Goal: Navigation & Orientation: Find specific page/section

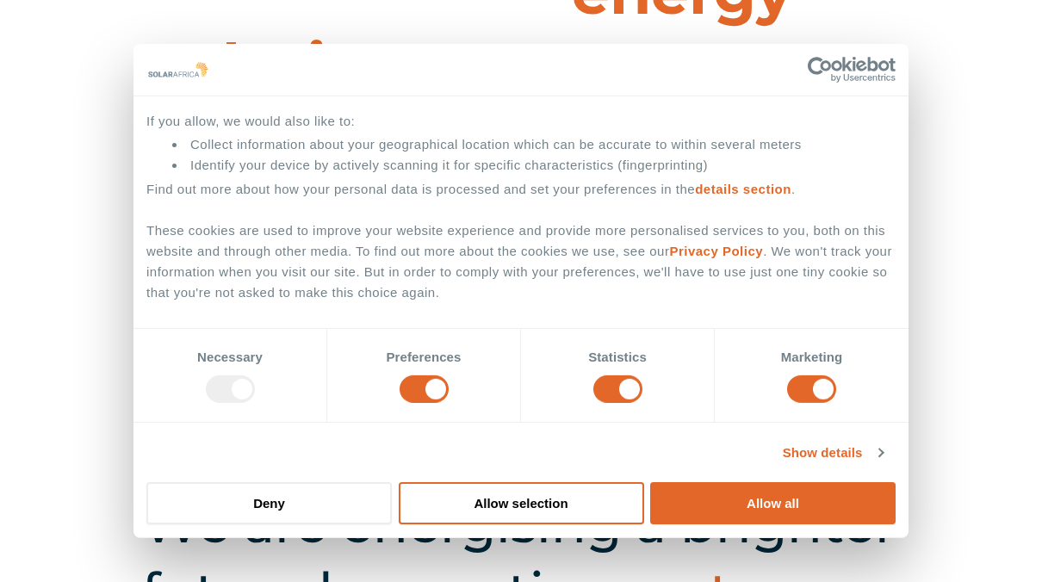
scroll to position [169, 0]
click at [830, 451] on link "Show details" at bounding box center [833, 453] width 100 height 21
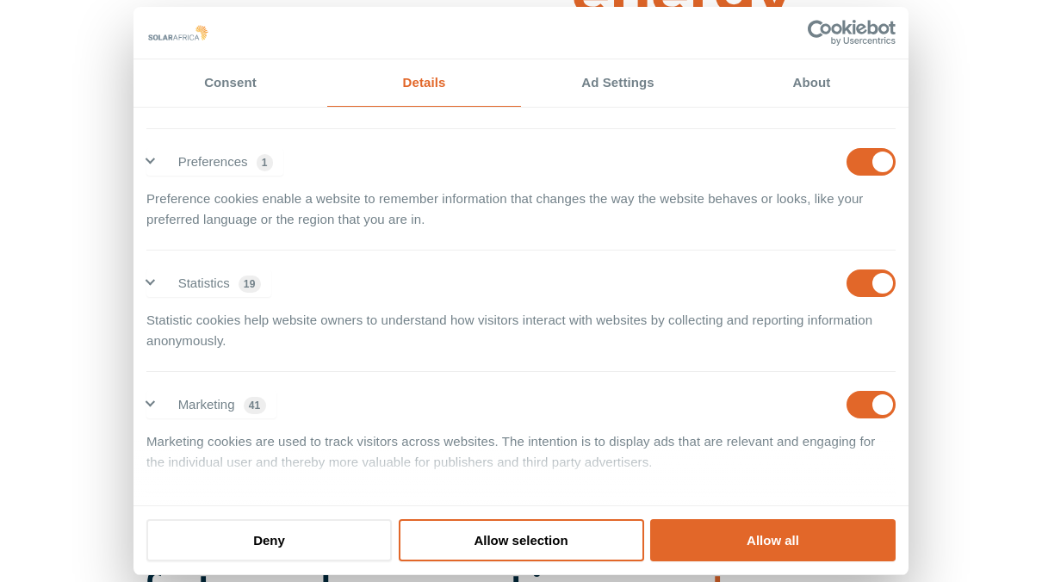
scroll to position [106, 0]
click at [866, 280] on input "Statistics" at bounding box center [871, 283] width 49 height 28
checkbox input "false"
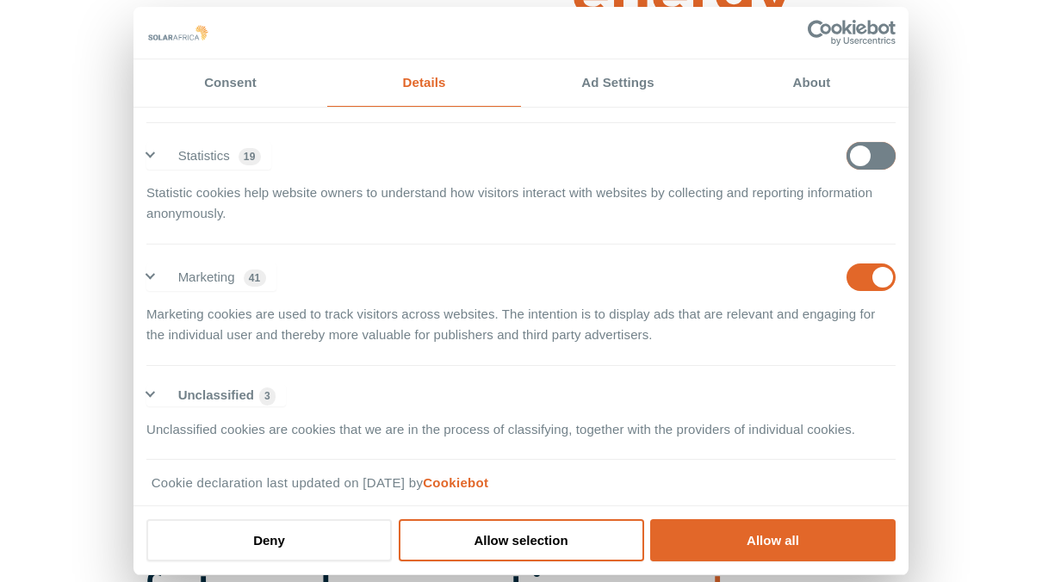
scroll to position [234, 0]
click at [868, 277] on input "Marketing" at bounding box center [871, 276] width 49 height 28
checkbox input "false"
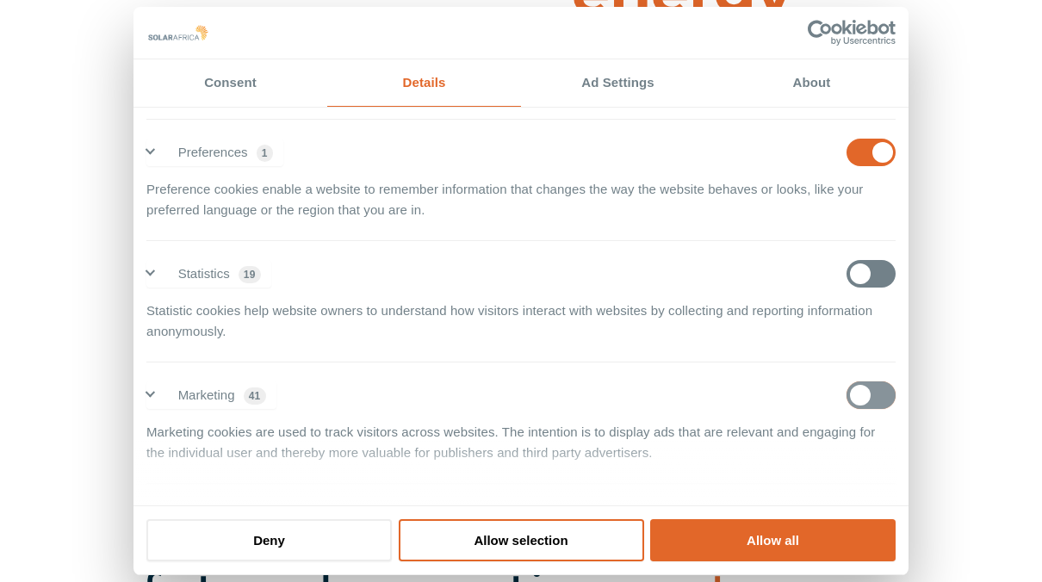
scroll to position [145, 0]
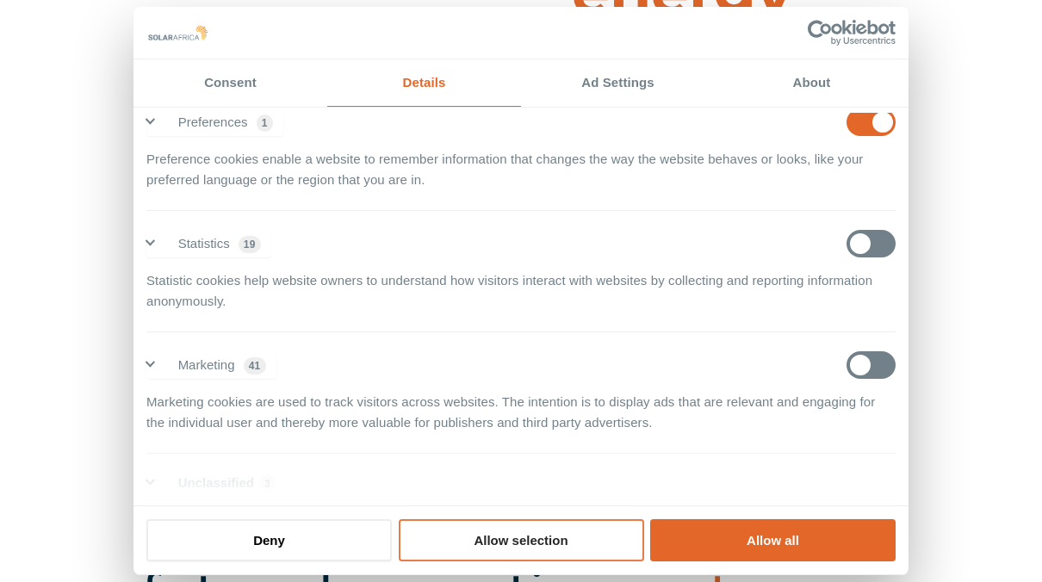
click at [584, 546] on button "Allow selection" at bounding box center [522, 540] width 246 height 42
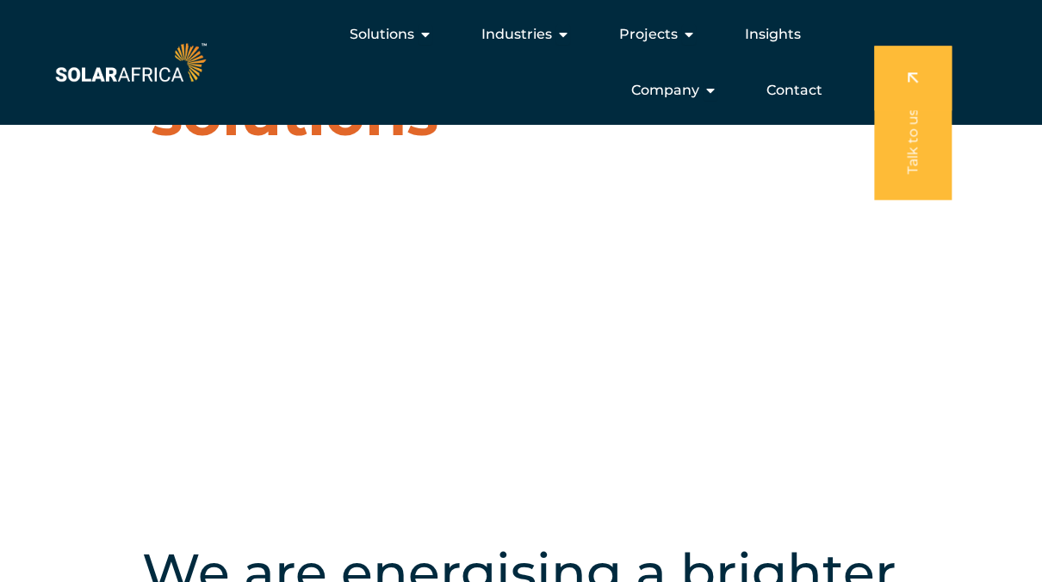
scroll to position [0, 0]
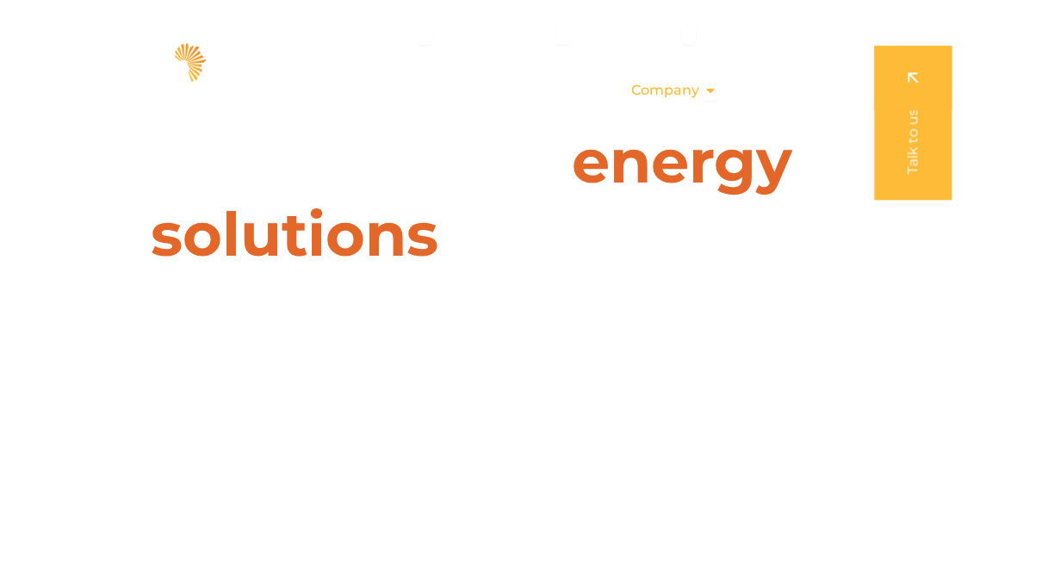
click at [683, 90] on span "Company" at bounding box center [665, 90] width 68 height 21
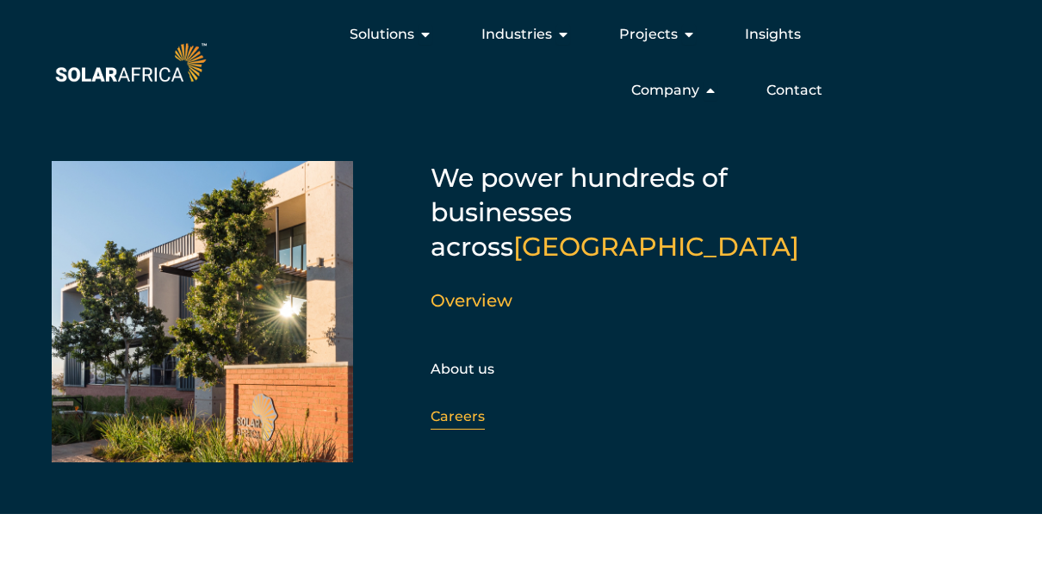
click at [463, 408] on link "Careers" at bounding box center [458, 416] width 54 height 16
